Goal: Task Accomplishment & Management: Complete application form

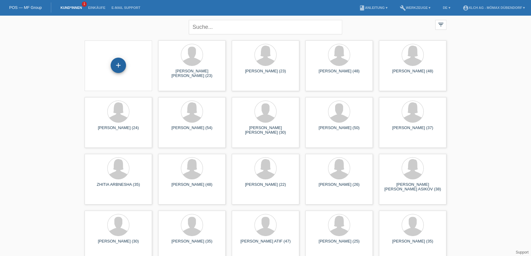
click at [121, 65] on div "+" at bounding box center [118, 65] width 15 height 15
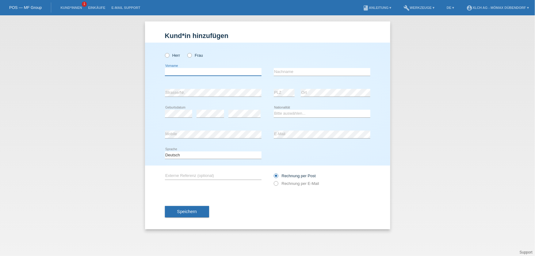
click at [195, 74] on input "text" at bounding box center [213, 72] width 97 height 8
paste input "CHRISTAN"
type input "CHRISTAN"
click at [164, 52] on icon at bounding box center [164, 52] width 0 height 0
click at [166, 56] on input "Herr" at bounding box center [167, 55] width 4 height 4
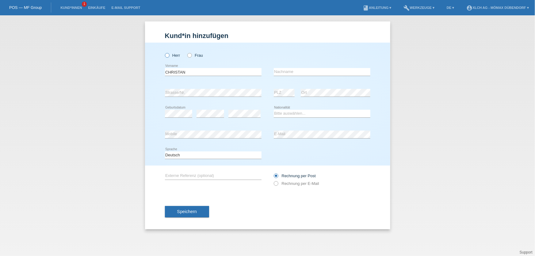
radio input "true"
click at [313, 70] on input "text" at bounding box center [322, 72] width 97 height 8
paste input "[PERSON_NAME]"
type input "[PERSON_NAME]"
click at [304, 114] on select "Bitte auswählen... Schweiz Deutschland Liechtenstein Österreich ------------ Af…" at bounding box center [322, 113] width 97 height 7
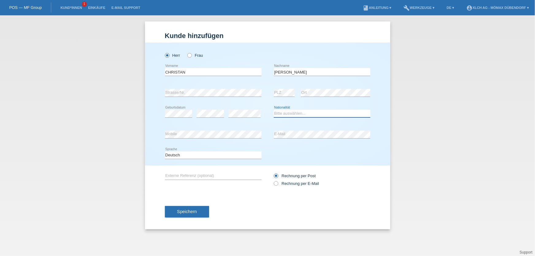
select select "CH"
click at [274, 110] on select "Bitte auswählen... Schweiz Deutschland Liechtenstein Österreich ------------ Af…" at bounding box center [322, 113] width 97 height 7
click at [278, 181] on label "Rechnung per E-Mail" at bounding box center [296, 183] width 45 height 5
click at [278, 181] on input "Rechnung per E-Mail" at bounding box center [276, 185] width 4 height 8
radio input "true"
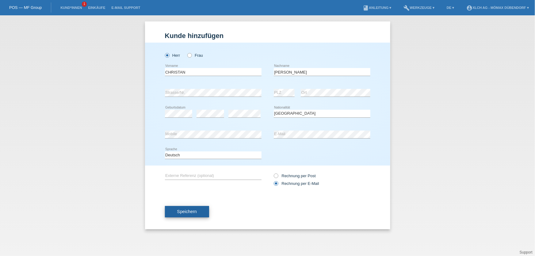
click at [190, 210] on span "Speichern" at bounding box center [187, 211] width 20 height 5
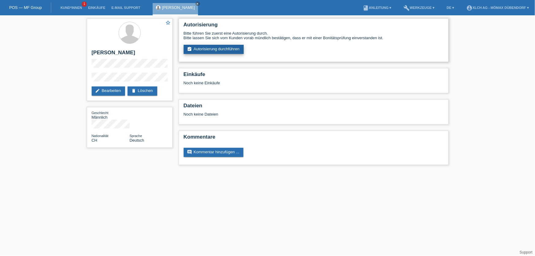
click at [205, 51] on link "assignment_turned_in Autorisierung durchführen" at bounding box center [214, 49] width 60 height 9
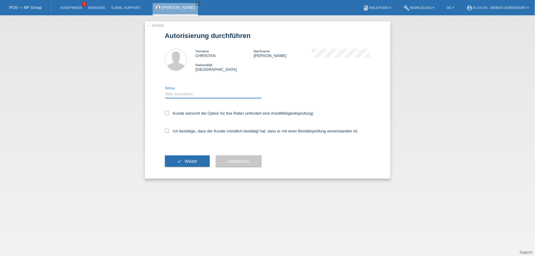
click at [179, 93] on select "Bitte auswählen CHF 1.00 - CHF 499.00 CHF 500.00 - CHF 1'999.00 CHF 2'000.00 - …" at bounding box center [213, 93] width 97 height 7
select select "2"
click at [165, 90] on select "Bitte auswählen CHF 1.00 - CHF 499.00 CHF 500.00 - CHF 1'999.00 CHF 2'000.00 - …" at bounding box center [213, 93] width 97 height 7
click at [168, 113] on icon at bounding box center [167, 113] width 4 height 4
click at [168, 113] on input "Kunde wünscht die Option für fixe Raten (erfordert eine Kreditfähigkeitsprüfung)" at bounding box center [167, 113] width 4 height 4
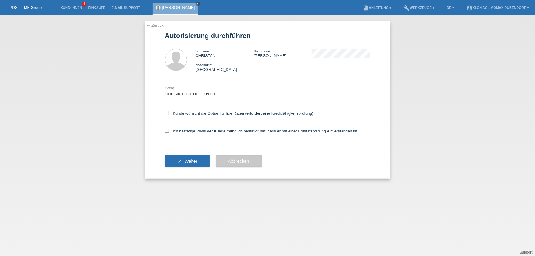
checkbox input "true"
click at [167, 131] on icon at bounding box center [167, 131] width 4 height 4
click at [167, 131] on input "Ich bestätige, dass der Kunde mündlich bestätigt hat, dass er mit einer Bonität…" at bounding box center [167, 131] width 4 height 4
checkbox input "true"
click at [192, 97] on select "Bitte auswählen CHF 1.00 - CHF 499.00 CHF 500.00 - CHF 1'999.00 CHF 2'000.00 - …" at bounding box center [213, 93] width 97 height 7
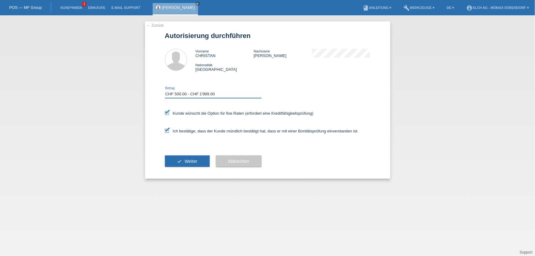
select select "3"
click at [165, 90] on select "Bitte auswählen CHF 1.00 - CHF 499.00 CHF 500.00 - CHF 1'999.00 CHF 2'000.00 - …" at bounding box center [213, 93] width 97 height 7
click at [185, 163] on span "Weiter" at bounding box center [191, 161] width 13 height 5
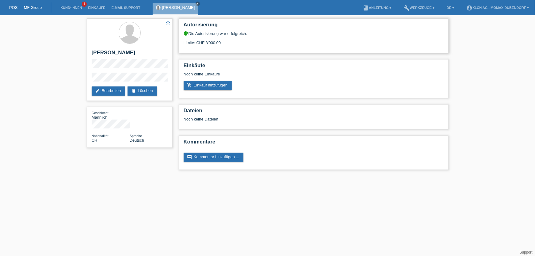
drag, startPoint x: 199, startPoint y: 44, endPoint x: 224, endPoint y: 44, distance: 24.5
click at [224, 44] on div "Limite: CHF 8'000.00" at bounding box center [314, 40] width 260 height 9
click at [200, 83] on link "add_shopping_cart Einkauf hinzufügen" at bounding box center [208, 85] width 48 height 9
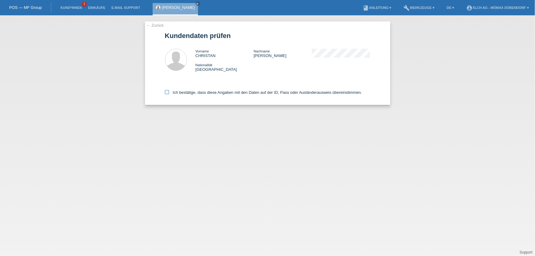
click at [169, 90] on icon at bounding box center [167, 92] width 4 height 4
click at [169, 90] on input "Ich bestätige, dass diese Angaben mit den Daten auf der ID, Pass oder Ausländer…" at bounding box center [167, 92] width 4 height 4
checkbox input "true"
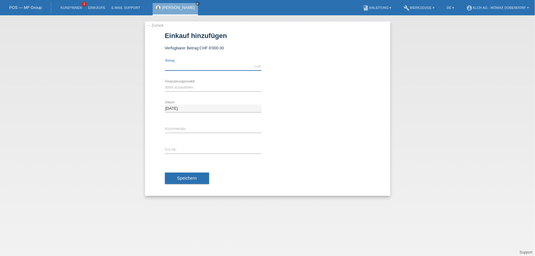
click at [185, 66] on input "text" at bounding box center [213, 67] width 97 height 8
type input "2888.50"
click at [195, 86] on select "Bitte auswählen Kauf auf Rechnung mit Teilzahlungsoption Fixe Raten - Zinsübern…" at bounding box center [213, 87] width 97 height 7
select select "113"
click at [165, 84] on select "Bitte auswählen Kauf auf Rechnung mit Teilzahlungsoption Fixe Raten - Zinsübern…" at bounding box center [213, 87] width 97 height 7
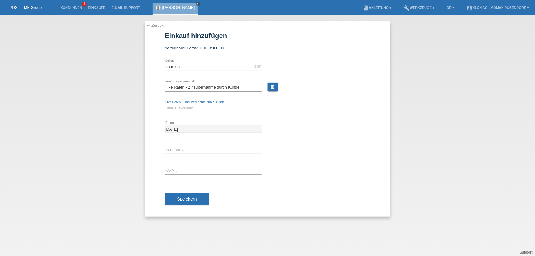
click at [193, 108] on select "Bitte auswählen 6 Raten 12 Raten 24 Raten 36 Raten" at bounding box center [213, 108] width 97 height 7
drag, startPoint x: 316, startPoint y: 105, endPoint x: 307, endPoint y: 103, distance: 9.1
click at [316, 105] on div "Bitte auswählen 6 Raten 12 Raten 24 Raten 36 Raten error" at bounding box center [267, 108] width 205 height 21
click at [272, 86] on link "calculate" at bounding box center [273, 87] width 10 height 9
type input "2888.50"
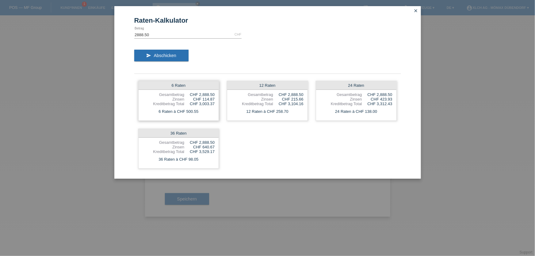
drag, startPoint x: 200, startPoint y: 94, endPoint x: 213, endPoint y: 93, distance: 13.6
click at [213, 93] on div "CHF 2,888.50" at bounding box center [199, 94] width 30 height 5
drag, startPoint x: 202, startPoint y: 99, endPoint x: 217, endPoint y: 99, distance: 16.0
click at [217, 99] on div "6 Raten Gesamtbetrag CHF 2,888.50 Zinsen CHF 114.87 Kreditbetrag Total CHF 3,00…" at bounding box center [178, 101] width 81 height 40
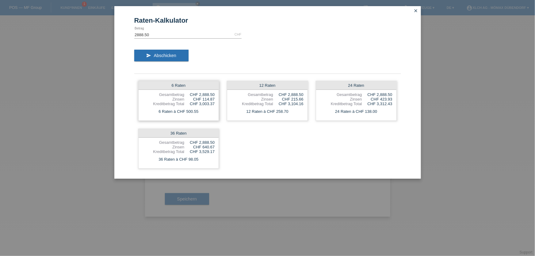
click at [217, 99] on div "6 Raten Gesamtbetrag CHF 2,888.50 Zinsen CHF 114.87 Kreditbetrag Total CHF 3,00…" at bounding box center [178, 101] width 81 height 40
drag, startPoint x: 197, startPoint y: 103, endPoint x: 218, endPoint y: 104, distance: 21.5
click at [218, 104] on div "6 Raten Gesamtbetrag CHF 2,888.50 Zinsen CHF 114.87 Kreditbetrag Total CHF 3,00…" at bounding box center [178, 101] width 81 height 40
drag, startPoint x: 185, startPoint y: 110, endPoint x: 209, endPoint y: 110, distance: 23.6
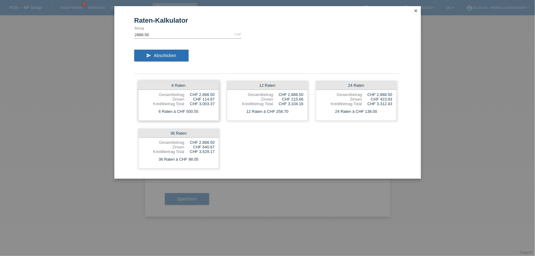
click at [209, 110] on div "6 Raten à CHF 500.55" at bounding box center [179, 112] width 80 height 8
drag, startPoint x: 292, startPoint y: 98, endPoint x: 310, endPoint y: 98, distance: 18.4
click at [310, 98] on div "6 Raten Gesamtbetrag CHF 2,888.50 Zinsen CHF 114.87 Kreditbetrag Total CHF 3,00…" at bounding box center [267, 125] width 267 height 96
click at [304, 98] on div "12 Raten Gesamtbetrag CHF 2,888.50 Zinsen CHF 215.66 Kreditbetrag Total CHF 3,1…" at bounding box center [267, 101] width 81 height 40
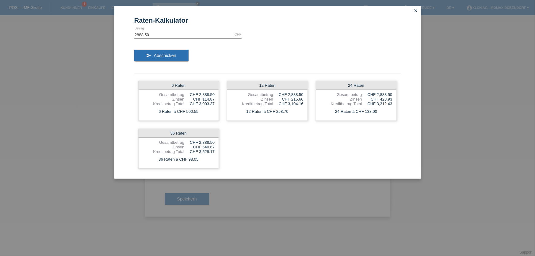
drag, startPoint x: 274, startPoint y: 110, endPoint x: 309, endPoint y: 111, distance: 35.0
click at [309, 111] on div "6 Raten Gesamtbetrag CHF 2,888.50 Zinsen CHF 114.87 Kreditbetrag Total CHF 3,00…" at bounding box center [267, 125] width 267 height 96
drag, startPoint x: 378, startPoint y: 99, endPoint x: 394, endPoint y: 98, distance: 16.3
click at [394, 98] on div "24 Raten Gesamtbetrag CHF 2,888.50 Zinsen CHF 423.93 Kreditbetrag Total CHF 3,3…" at bounding box center [356, 101] width 81 height 40
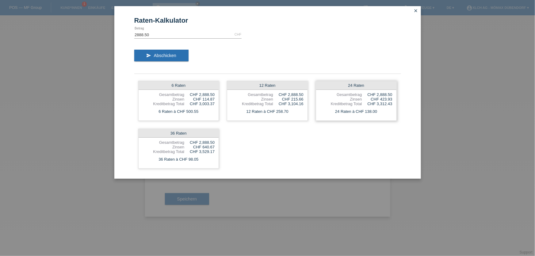
click at [394, 98] on div "24 Raten Gesamtbetrag CHF 2,888.50 Zinsen CHF 423.93 Kreditbetrag Total CHF 3,3…" at bounding box center [356, 101] width 81 height 40
drag, startPoint x: 377, startPoint y: 102, endPoint x: 387, endPoint y: 102, distance: 10.1
click at [387, 102] on div "CHF 3,312.43" at bounding box center [377, 104] width 30 height 5
click at [366, 113] on div "24 Raten à CHF 138.00" at bounding box center [356, 112] width 80 height 8
drag, startPoint x: 365, startPoint y: 112, endPoint x: 387, endPoint y: 112, distance: 22.4
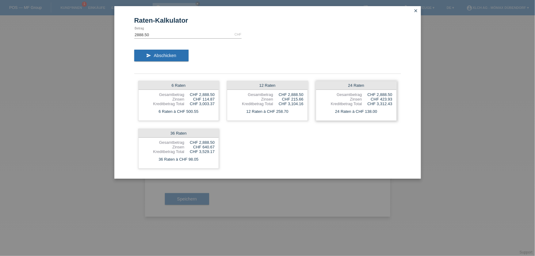
click at [387, 112] on div "24 Raten à CHF 138.00" at bounding box center [356, 112] width 80 height 8
click at [416, 9] on icon "close" at bounding box center [416, 10] width 5 height 5
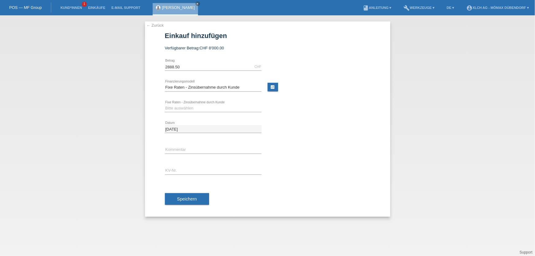
click at [194, 112] on icon at bounding box center [213, 112] width 97 height 0
click at [191, 108] on select "Bitte auswählen 6 Raten 12 Raten 24 Raten 36 Raten" at bounding box center [213, 108] width 97 height 7
click at [181, 66] on input "2888.50" at bounding box center [213, 67] width 97 height 8
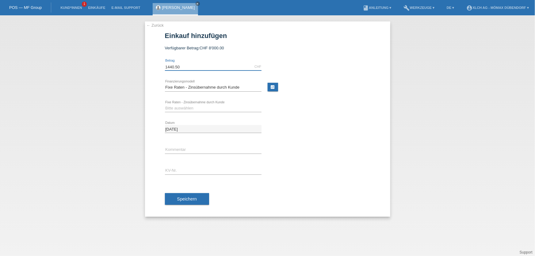
type input "1440.50"
click at [228, 109] on select "Bitte auswählen 6 Raten 12 Raten 24 Raten 36 Raten" at bounding box center [213, 108] width 97 height 7
drag, startPoint x: 298, startPoint y: 109, endPoint x: 297, endPoint y: 105, distance: 4.3
click at [298, 109] on div "Bitte auswählen 6 Raten 12 Raten 24 Raten 36 Raten error" at bounding box center [267, 108] width 205 height 21
click at [270, 88] on link "calculate" at bounding box center [273, 87] width 10 height 9
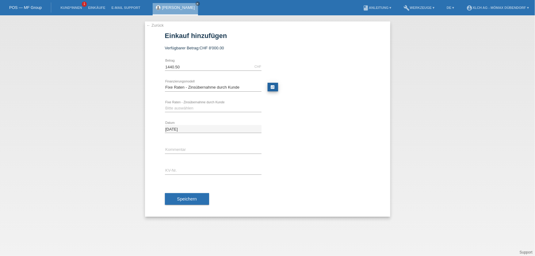
type input "1440.50"
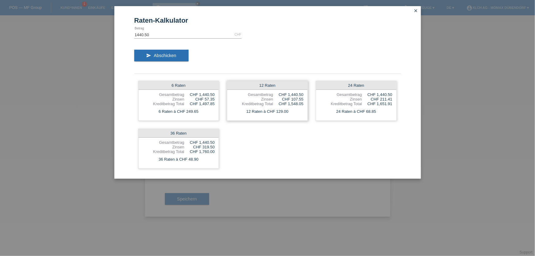
drag, startPoint x: 276, startPoint y: 112, endPoint x: 290, endPoint y: 112, distance: 14.1
click at [290, 112] on div "12 Raten à CHF 129.00" at bounding box center [267, 112] width 80 height 8
drag, startPoint x: 290, startPoint y: 98, endPoint x: 304, endPoint y: 98, distance: 14.1
click at [304, 98] on div "12 Raten Gesamtbetrag CHF 1,440.50 Zinsen CHF 107.55 Kreditbetrag Total CHF 1,5…" at bounding box center [267, 101] width 81 height 40
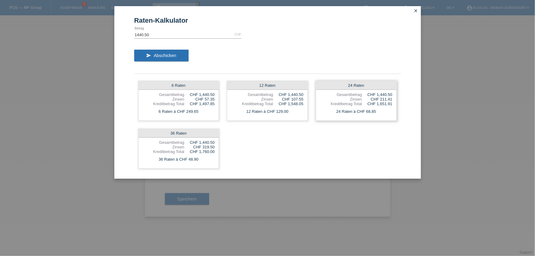
drag, startPoint x: 360, startPoint y: 112, endPoint x: 375, endPoint y: 111, distance: 14.8
click at [375, 111] on div "24 Raten à CHF 68.85" at bounding box center [356, 112] width 80 height 8
drag, startPoint x: 375, startPoint y: 96, endPoint x: 393, endPoint y: 99, distance: 18.8
click at [393, 99] on div "24 Raten Gesamtbetrag CHF 1,440.50 Zinsen CHF 211.41 Kreditbetrag Total CHF 1,6…" at bounding box center [356, 101] width 81 height 40
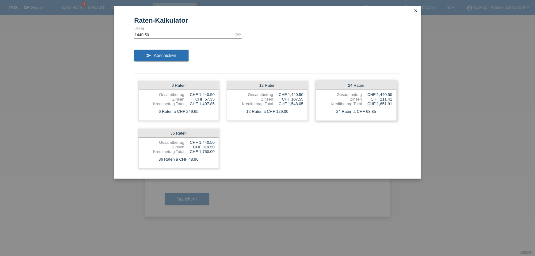
click at [393, 99] on div "24 Raten Gesamtbetrag CHF 1,440.50 Zinsen CHF 211.41 Kreditbetrag Total CHF 1,6…" at bounding box center [356, 101] width 81 height 40
drag, startPoint x: 378, startPoint y: 98, endPoint x: 391, endPoint y: 98, distance: 13.8
click at [391, 98] on div "CHF 211.41" at bounding box center [377, 99] width 30 height 5
drag, startPoint x: 377, startPoint y: 101, endPoint x: 400, endPoint y: 106, distance: 23.2
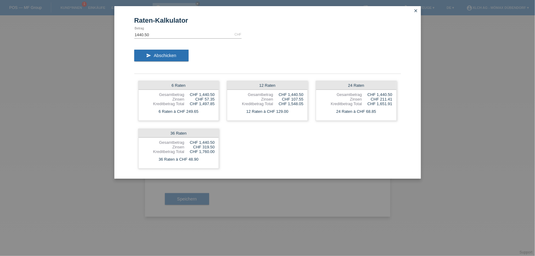
click at [400, 106] on div "6 Raten Gesamtbetrag CHF 1,440.50 Zinsen CHF 57.35 Kreditbetrag Total CHF 1,497…" at bounding box center [267, 125] width 267 height 96
click at [391, 106] on div "24 Raten Gesamtbetrag CHF 1,440.50 Zinsen CHF 211.41 Kreditbetrag Total CHF 1,6…" at bounding box center [356, 101] width 81 height 40
drag, startPoint x: 343, startPoint y: 111, endPoint x: 390, endPoint y: 111, distance: 46.9
click at [390, 111] on div "24 Raten à CHF 68.85" at bounding box center [356, 112] width 80 height 8
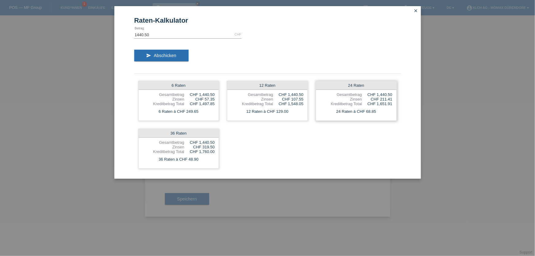
drag, startPoint x: 371, startPoint y: 103, endPoint x: 394, endPoint y: 103, distance: 23.0
click at [394, 103] on div "24 Raten Gesamtbetrag CHF 1,440.50 Zinsen CHF 211.41 Kreditbetrag Total CHF 1,6…" at bounding box center [356, 101] width 81 height 40
click at [378, 103] on div "CHF 1,651.91" at bounding box center [377, 104] width 30 height 5
drag, startPoint x: 378, startPoint y: 103, endPoint x: 400, endPoint y: 103, distance: 22.1
click at [400, 103] on div "6 Raten Gesamtbetrag CHF 1,440.50 Zinsen CHF 57.35 Kreditbetrag Total CHF 1,497…" at bounding box center [267, 125] width 267 height 96
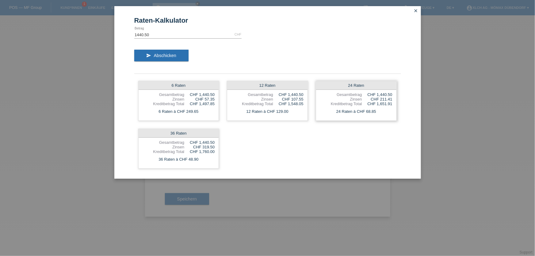
click at [392, 102] on div "CHF 1,651.91" at bounding box center [377, 104] width 30 height 5
click at [343, 114] on div "24 Raten à CHF 68.85" at bounding box center [356, 112] width 80 height 8
drag, startPoint x: 375, startPoint y: 98, endPoint x: 395, endPoint y: 98, distance: 19.3
click at [395, 98] on div "24 Raten Gesamtbetrag CHF 1,440.50 Zinsen CHF 211.41 Kreditbetrag Total CHF 1,6…" at bounding box center [356, 101] width 81 height 40
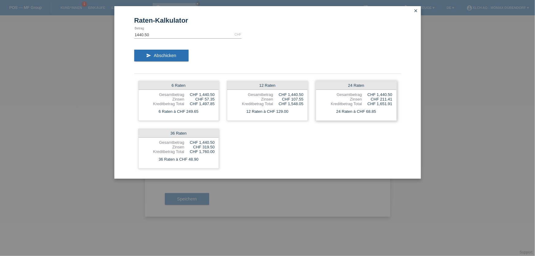
drag, startPoint x: 395, startPoint y: 98, endPoint x: 370, endPoint y: 98, distance: 24.5
click at [370, 98] on div "24 Raten Gesamtbetrag CHF 1,440.50 Zinsen CHF 211.41 Kreditbetrag Total CHF 1,6…" at bounding box center [356, 101] width 81 height 40
click at [382, 97] on div "CHF 211.41" at bounding box center [377, 99] width 30 height 5
drag, startPoint x: 369, startPoint y: 97, endPoint x: 392, endPoint y: 95, distance: 22.7
click at [392, 95] on div "24 Raten Gesamtbetrag CHF 1,440.50 Zinsen CHF 211.41 Kreditbetrag Total CHF 1,6…" at bounding box center [356, 101] width 81 height 40
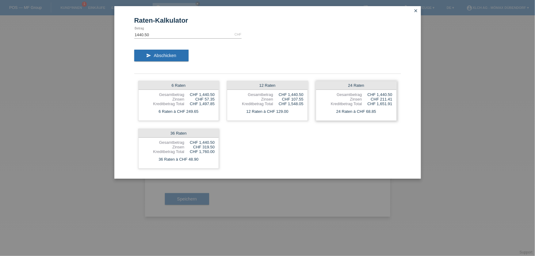
click at [392, 96] on div "CHF 1,440.50" at bounding box center [377, 94] width 30 height 5
click at [393, 98] on div "24 Raten Gesamtbetrag CHF 1,440.50 Zinsen CHF 211.41 Kreditbetrag Total CHF 1,6…" at bounding box center [356, 101] width 81 height 40
drag, startPoint x: 285, startPoint y: 105, endPoint x: 296, endPoint y: 103, distance: 10.8
click at [296, 103] on div "CHF 1,548.05" at bounding box center [288, 104] width 30 height 5
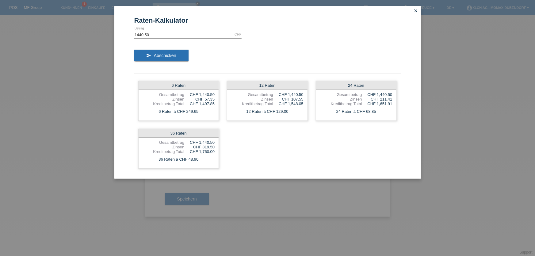
click at [417, 11] on icon "close" at bounding box center [416, 10] width 5 height 5
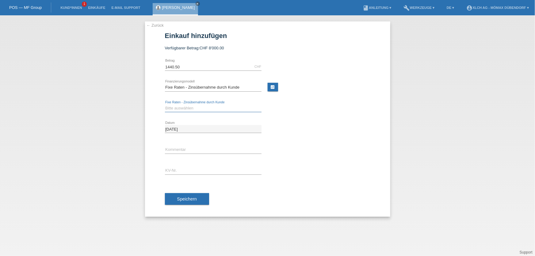
click at [229, 110] on select "Bitte auswählen 6 Raten 12 Raten 24 Raten 36 Raten" at bounding box center [213, 108] width 97 height 7
select select "325"
click at [165, 105] on select "Bitte auswählen 6 Raten 12 Raten 24 Raten 36 Raten" at bounding box center [213, 108] width 97 height 7
click at [169, 128] on input "[DATE]" at bounding box center [213, 129] width 97 height 8
click at [340, 137] on div "21.08.2025 error Datum" at bounding box center [267, 129] width 205 height 21
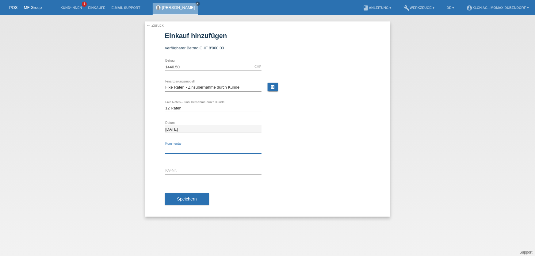
click at [205, 150] on input "text" at bounding box center [213, 150] width 97 height 8
click at [175, 173] on input "text" at bounding box center [213, 171] width 97 height 8
type input "d"
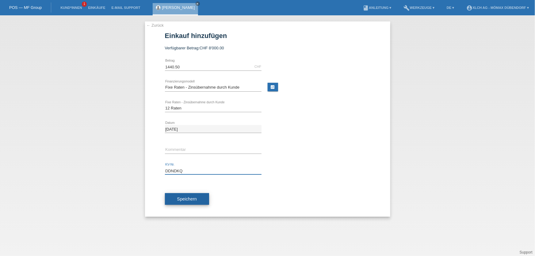
type input "DDNDKQ"
click at [196, 198] on span "Speichern" at bounding box center [187, 199] width 20 height 5
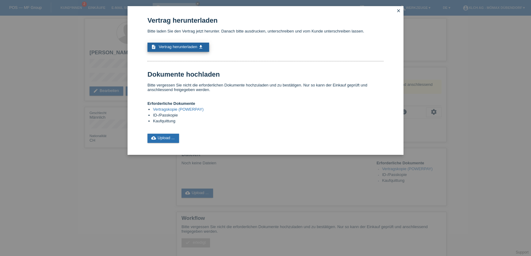
click at [173, 48] on span "Vertrag herunterladen" at bounding box center [178, 46] width 39 height 5
click at [157, 135] on link "cloud_upload Upload ..." at bounding box center [164, 138] width 32 height 9
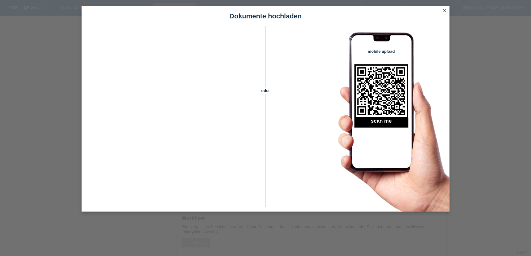
click at [443, 8] on link "close" at bounding box center [445, 11] width 8 height 7
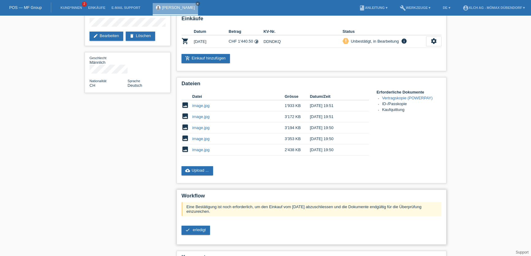
scroll to position [86, 0]
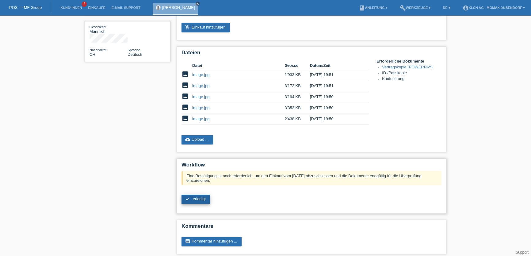
click at [196, 197] on span "erledigt" at bounding box center [199, 199] width 13 height 5
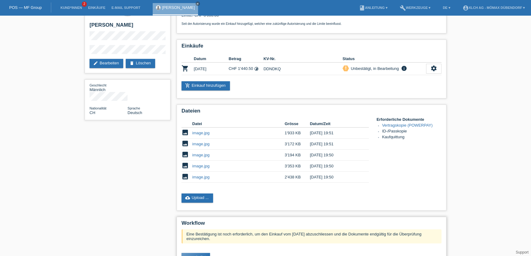
scroll to position [0, 0]
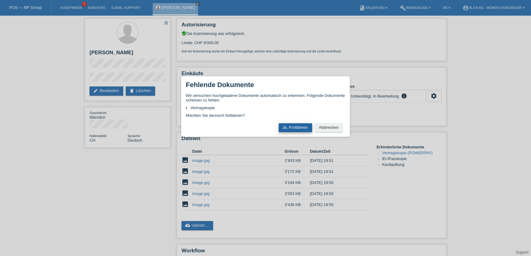
click at [292, 127] on button "Ja, Fortfahren" at bounding box center [295, 127] width 33 height 9
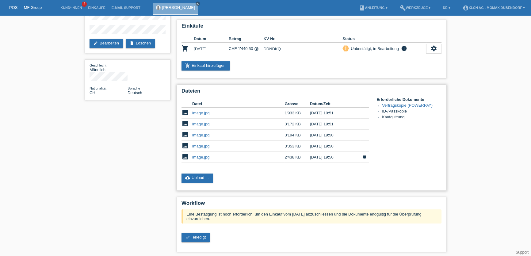
scroll to position [86, 0]
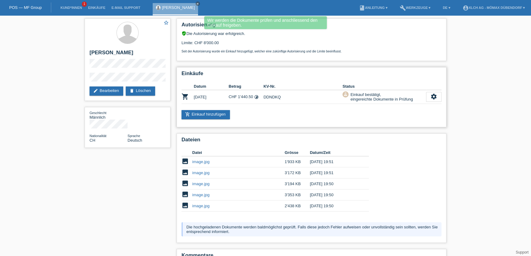
drag, startPoint x: 352, startPoint y: 95, endPoint x: 392, endPoint y: 101, distance: 40.6
click at [392, 101] on td "approval Einkauf bestätigt, eingereichte Dokumente in Prüfung" at bounding box center [385, 97] width 84 height 14
click at [390, 103] on div "Einkäufe Datum Betrag KV-Nr. Status shopping_cart [DATE] CHF 1'440.50 timelapse" at bounding box center [312, 97] width 270 height 60
